Goal: Use online tool/utility: Utilize a website feature to perform a specific function

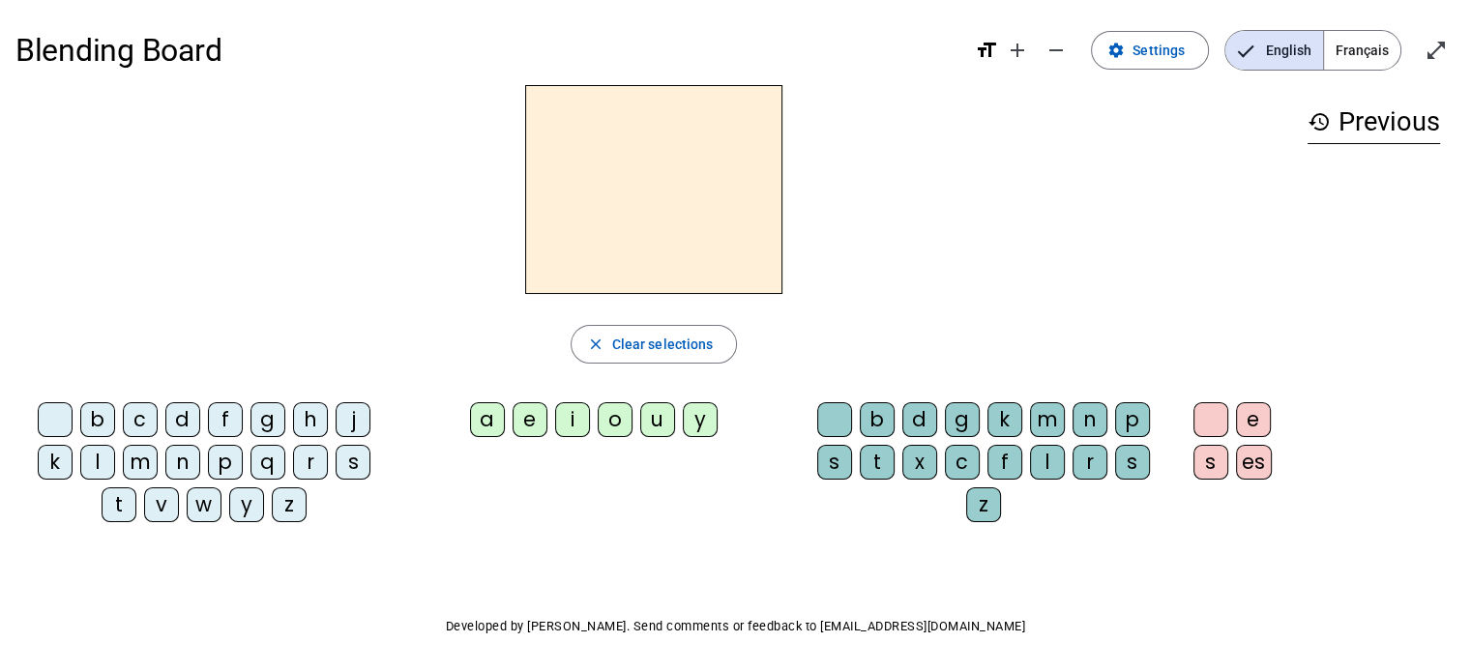
click at [94, 457] on div "l" at bounding box center [97, 462] width 35 height 35
click at [536, 408] on div "e" at bounding box center [530, 419] width 35 height 35
click at [642, 423] on div "u" at bounding box center [657, 419] width 35 height 35
click at [123, 518] on div "t" at bounding box center [119, 504] width 35 height 35
click at [123, 517] on div "t" at bounding box center [119, 504] width 35 height 35
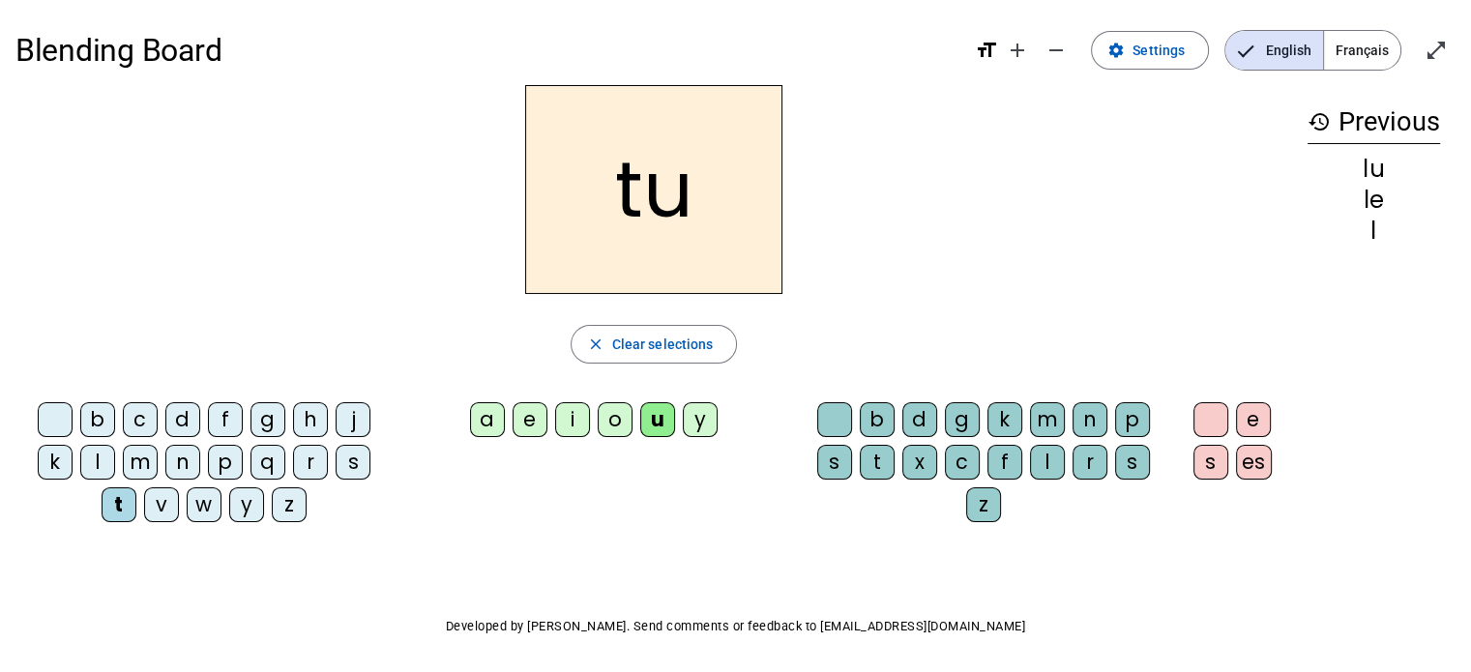
click at [190, 425] on div "d" at bounding box center [182, 419] width 35 height 35
click at [534, 417] on div "e" at bounding box center [530, 419] width 35 height 35
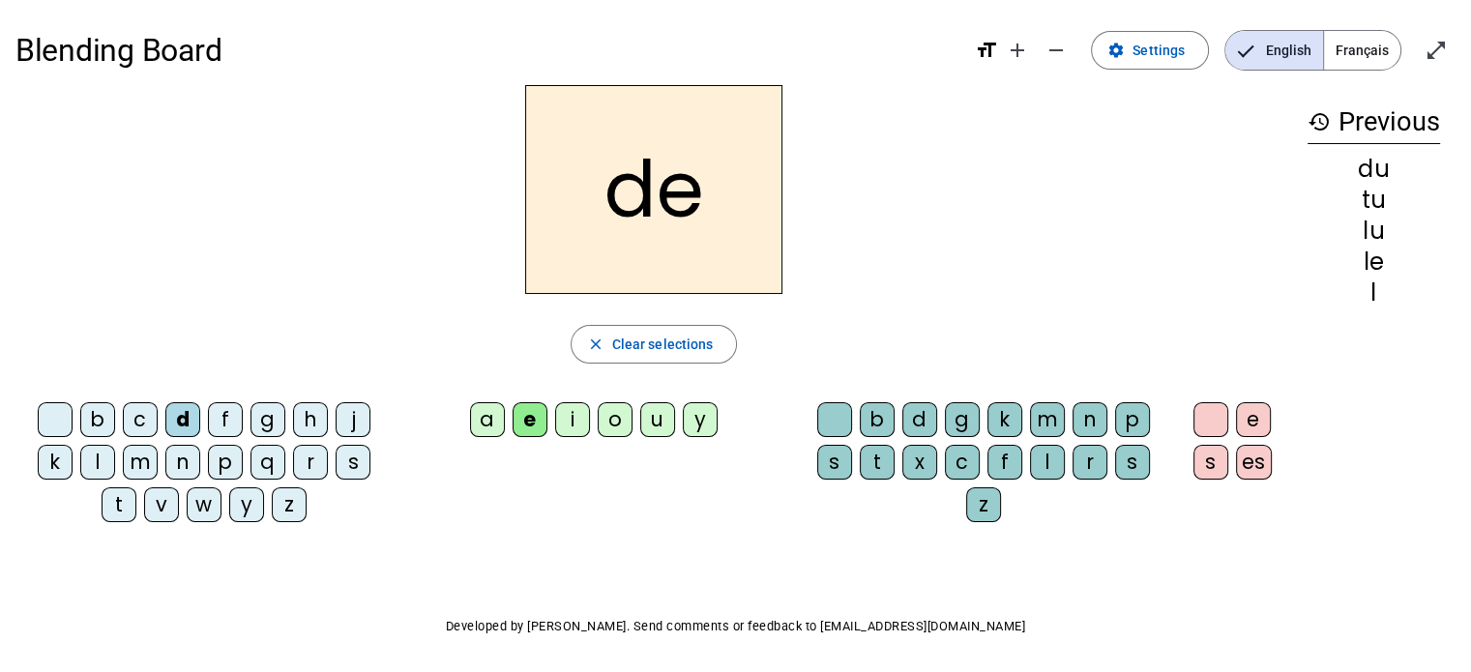
click at [128, 504] on div "t" at bounding box center [119, 504] width 35 height 35
click at [495, 426] on div "a" at bounding box center [487, 419] width 35 height 35
